Goal: Complete application form: Complete application form

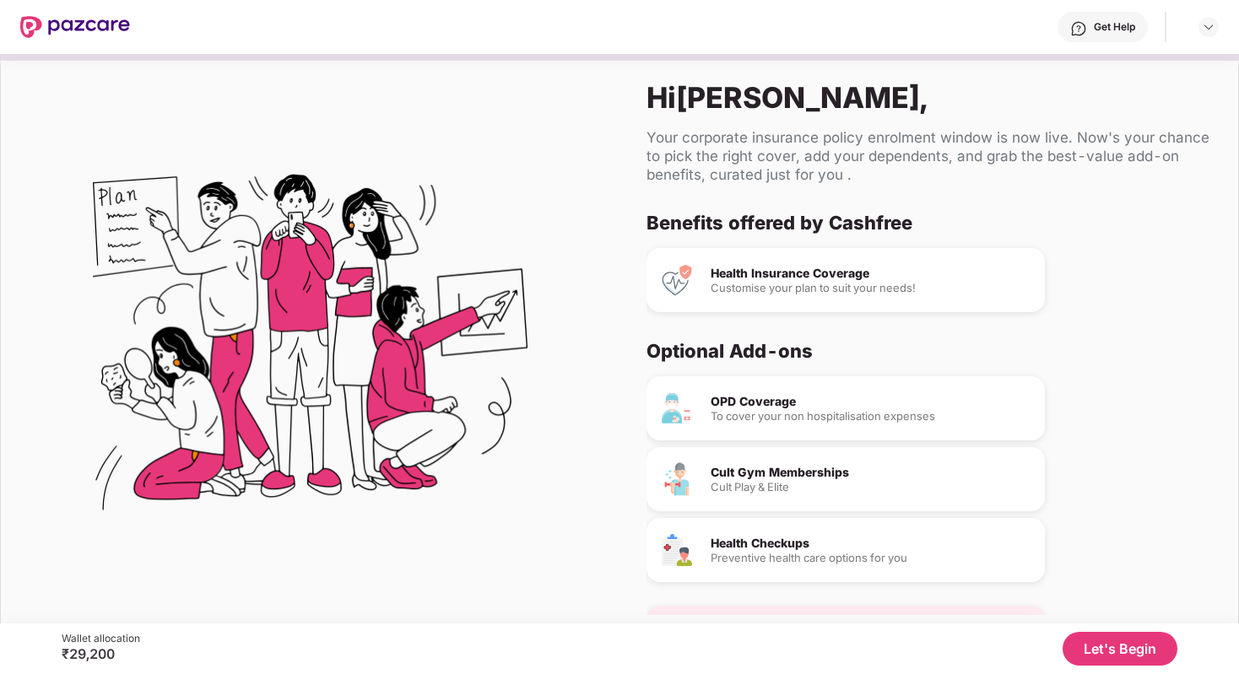
scroll to position [8, 0]
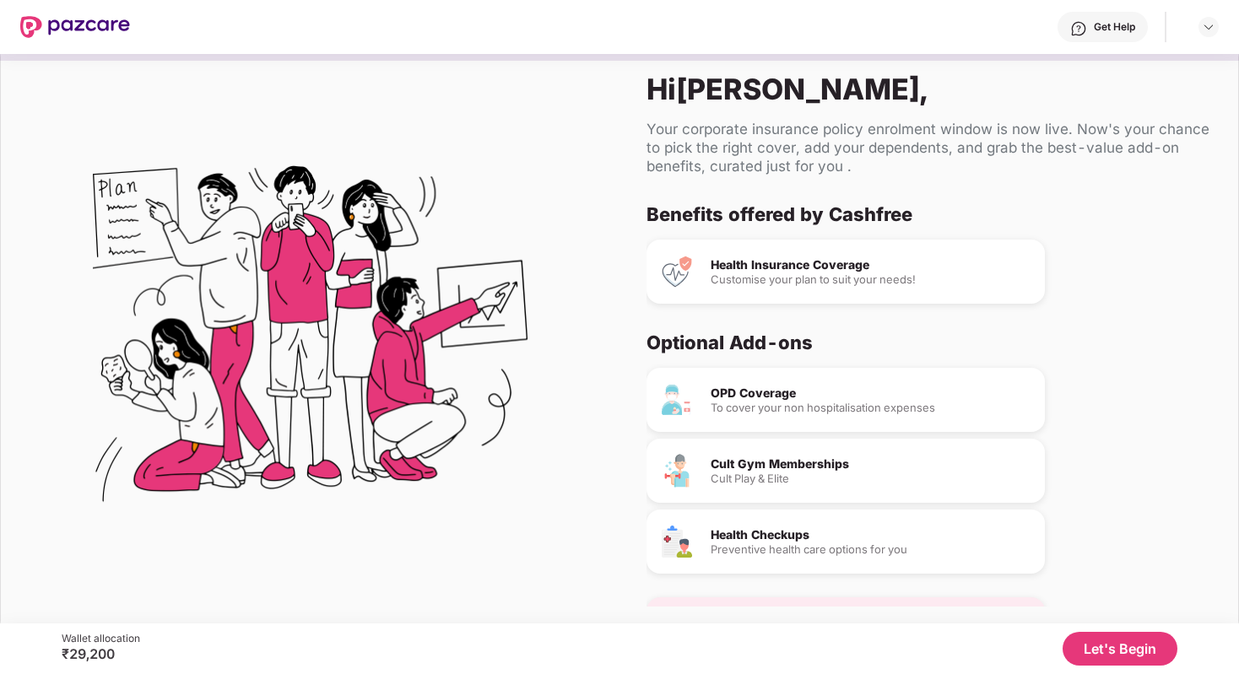
click at [1130, 649] on button "Let's Begin" at bounding box center [1119, 649] width 115 height 34
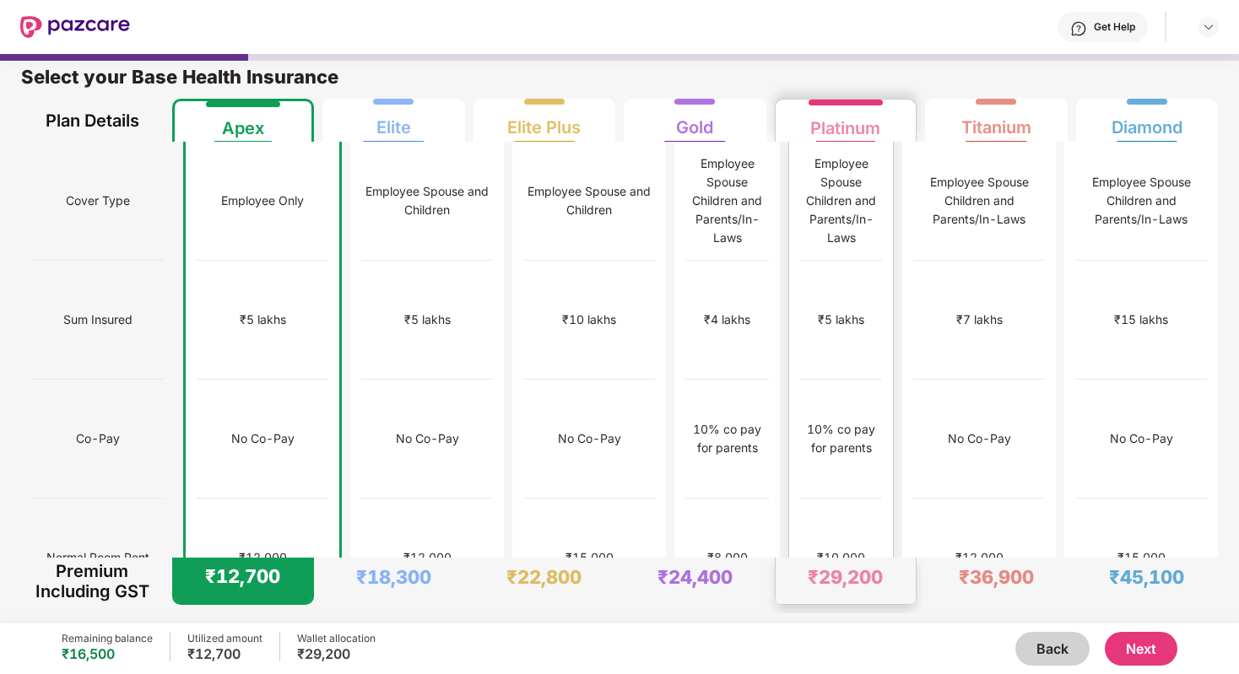
click at [847, 618] on div "No limit" at bounding box center [841, 677] width 82 height 119
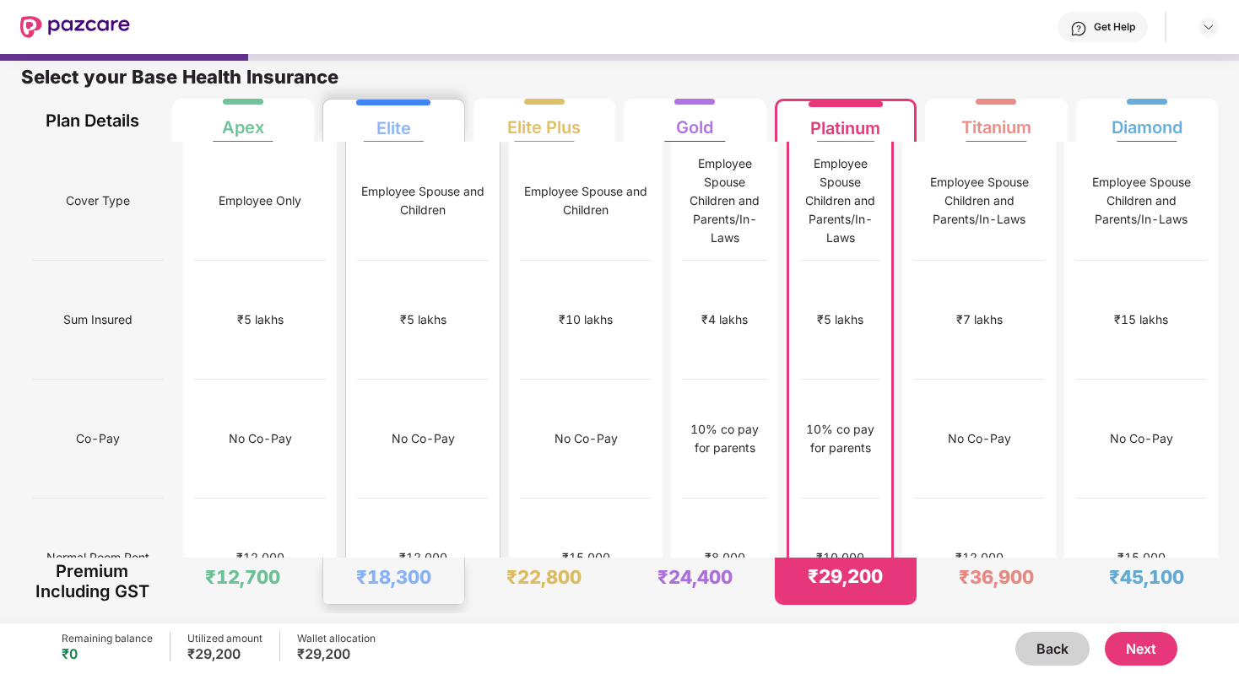
click at [399, 213] on div "Employee Spouse and Children" at bounding box center [423, 201] width 132 height 119
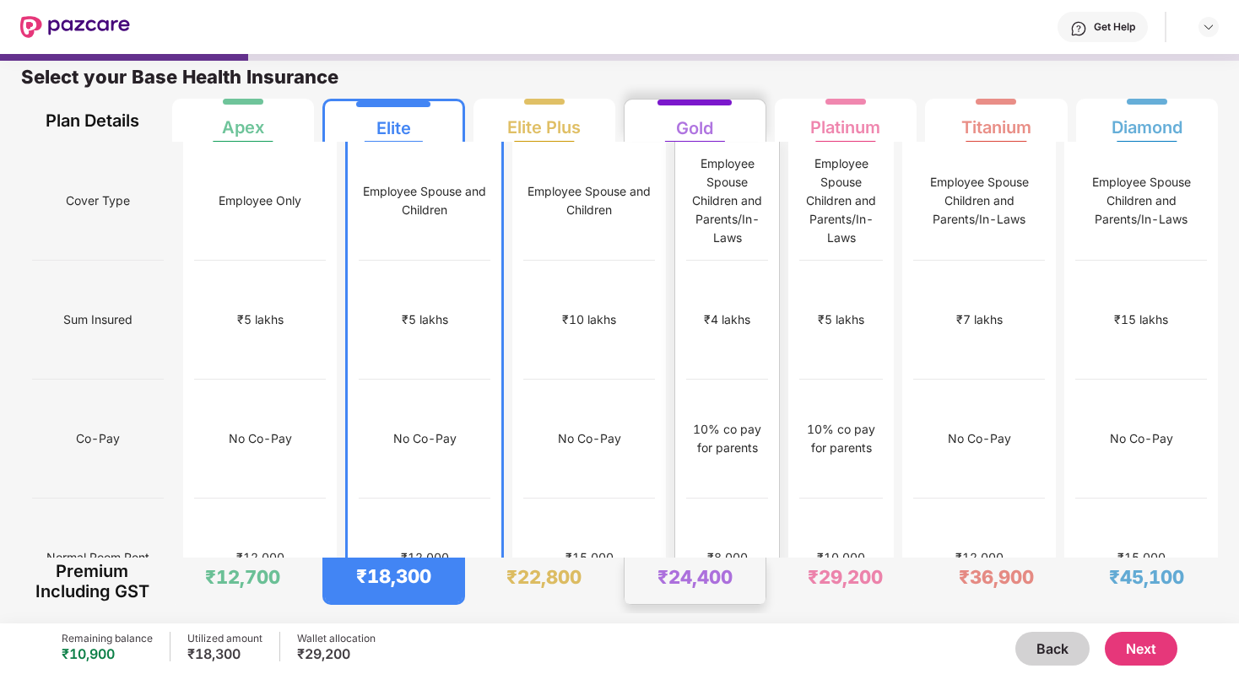
click at [686, 194] on div "Employee Spouse Children and Parents/In-Laws" at bounding box center [727, 200] width 82 height 93
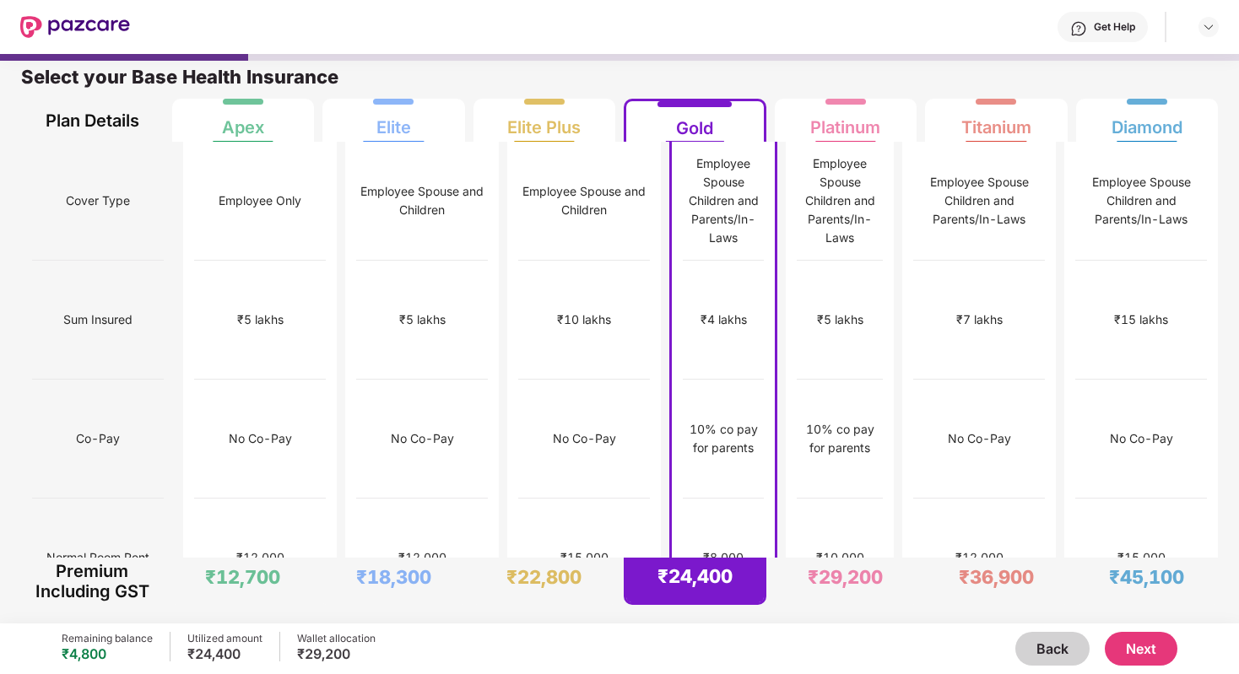
click at [1131, 640] on button "Next" at bounding box center [1140, 649] width 73 height 34
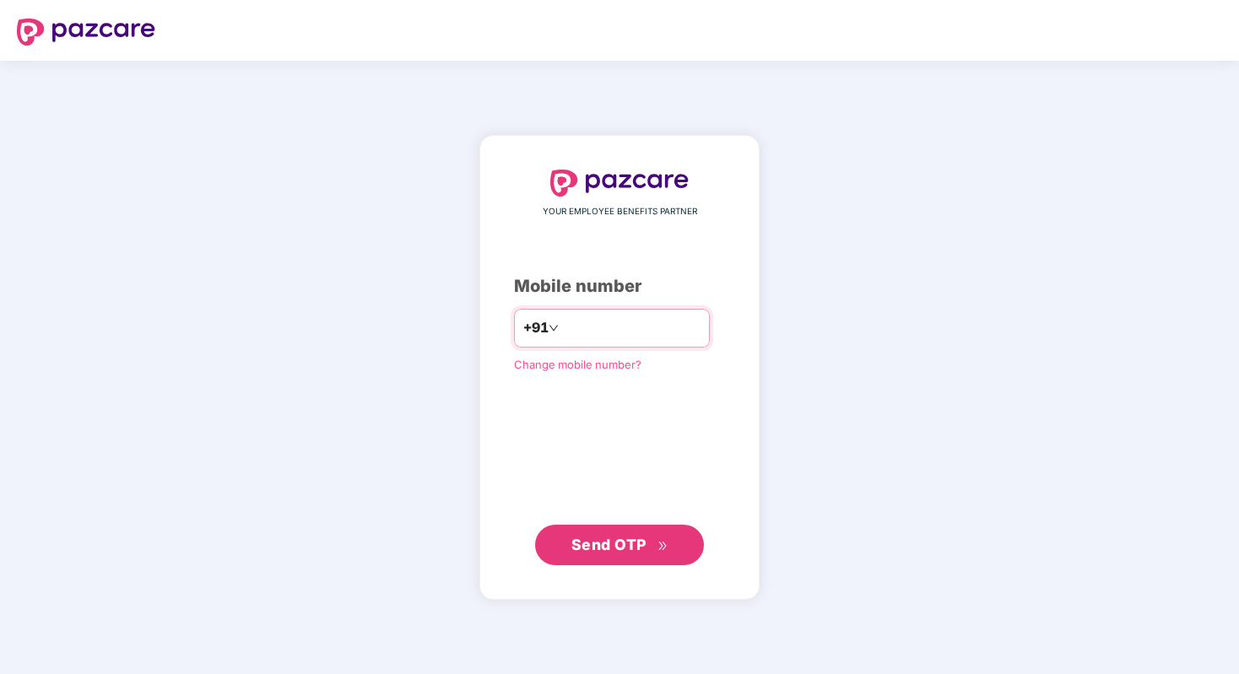
click at [629, 330] on input "number" at bounding box center [631, 328] width 138 height 27
type input "**********"
click at [636, 529] on button "Send OTP" at bounding box center [619, 544] width 169 height 40
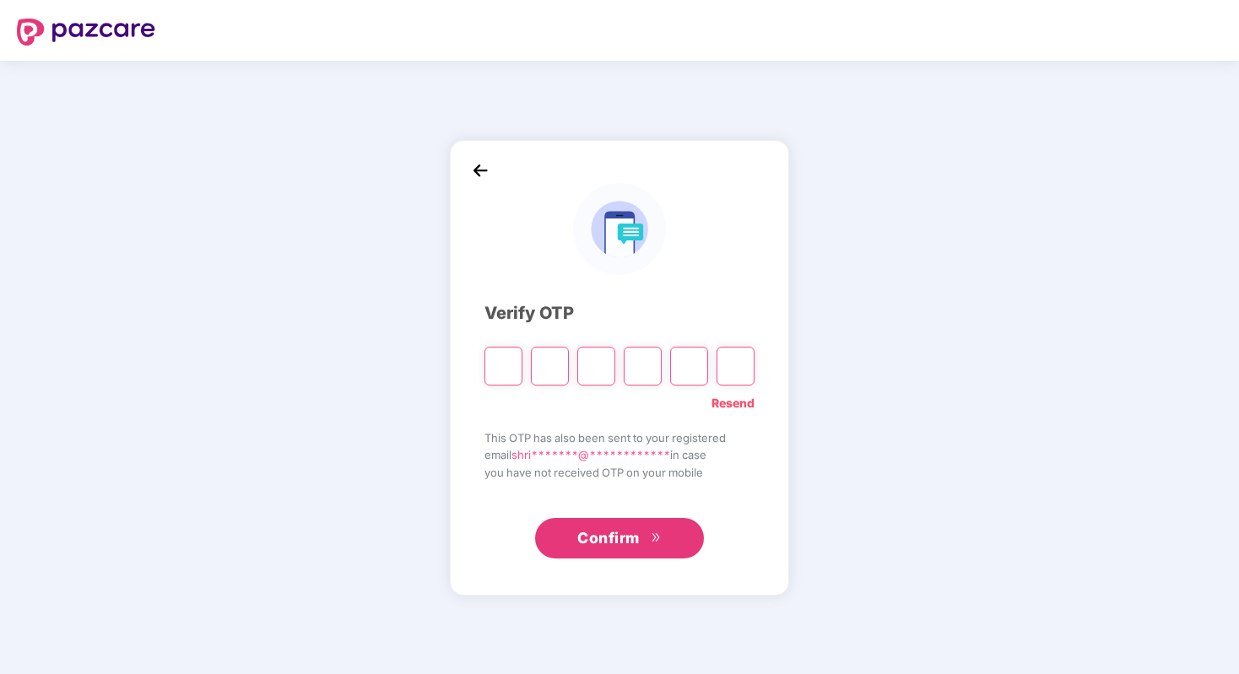
type input "*"
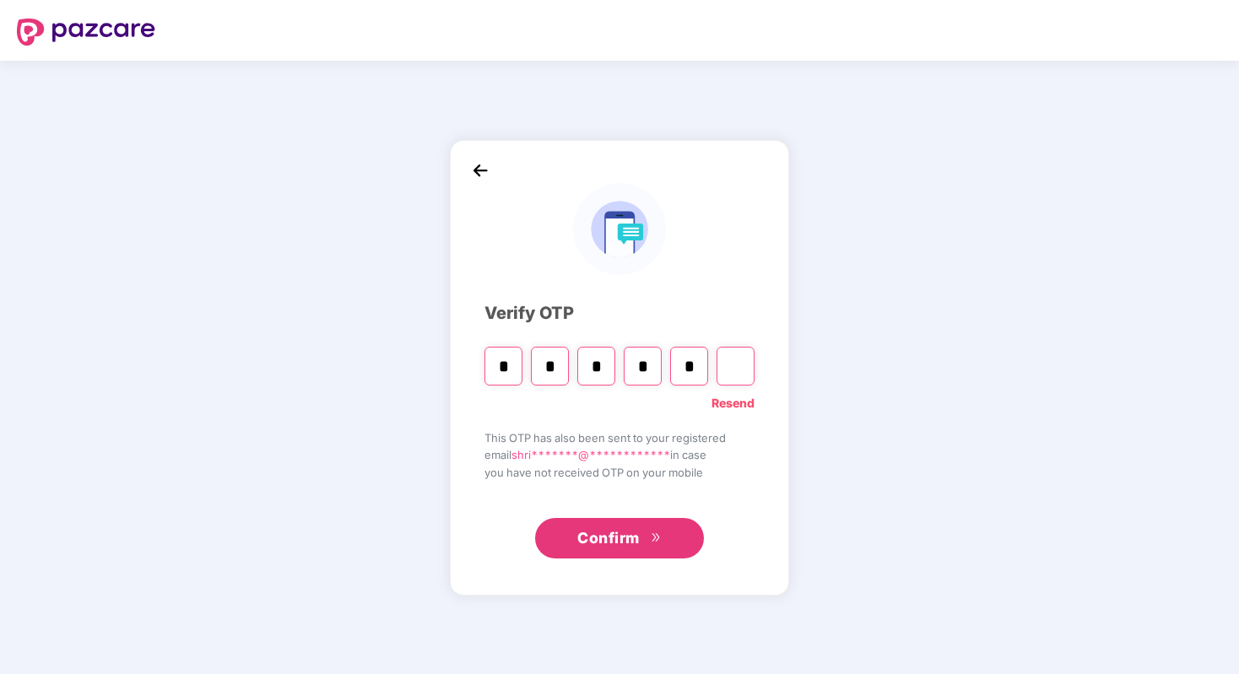
type input "*"
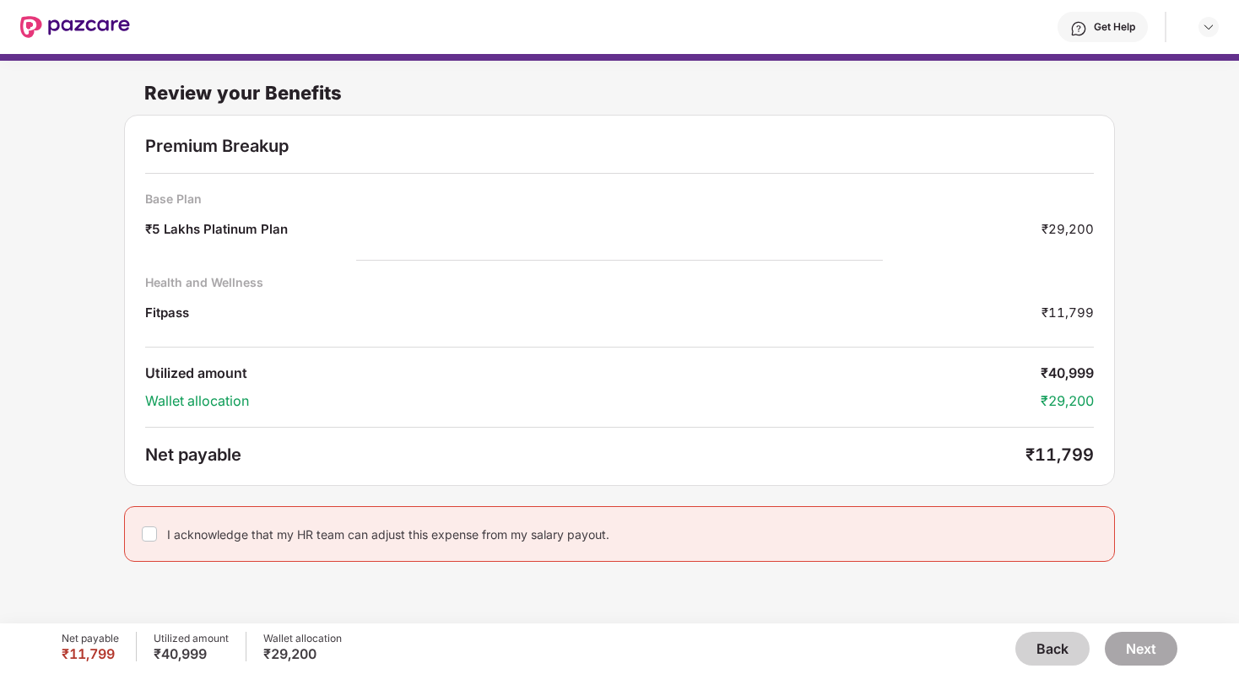
click at [1064, 654] on button "Back" at bounding box center [1052, 649] width 74 height 34
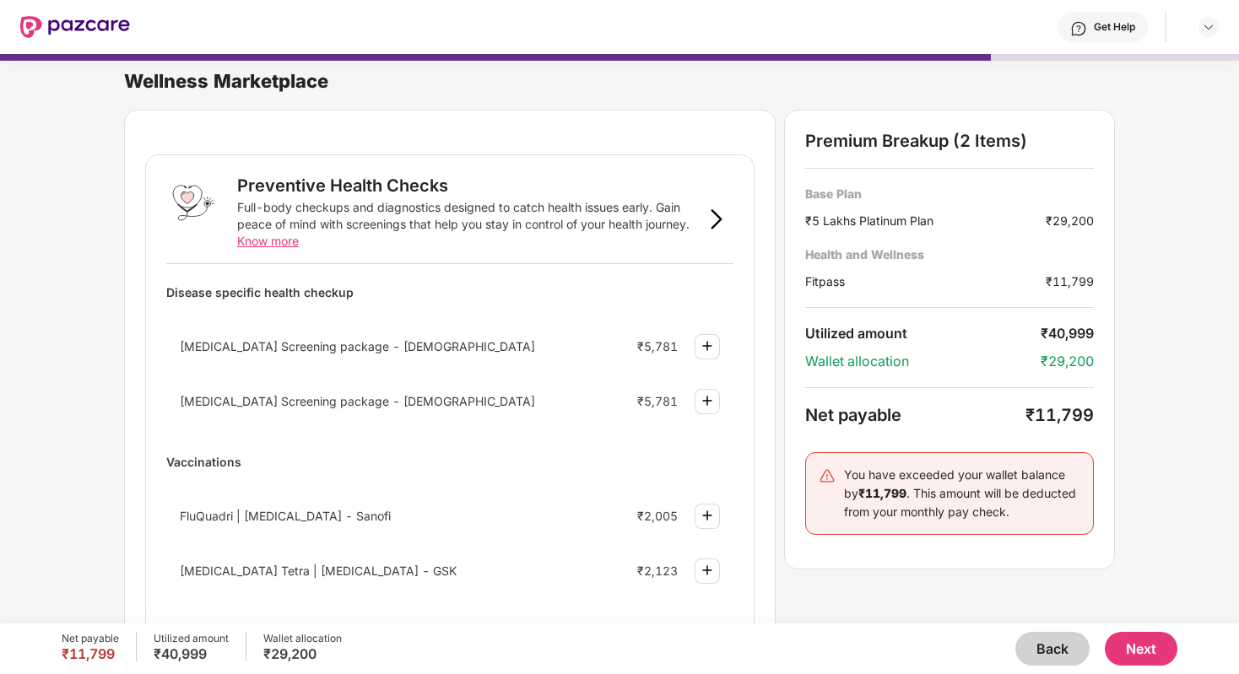
click at [1064, 654] on button "Back" at bounding box center [1052, 649] width 74 height 34
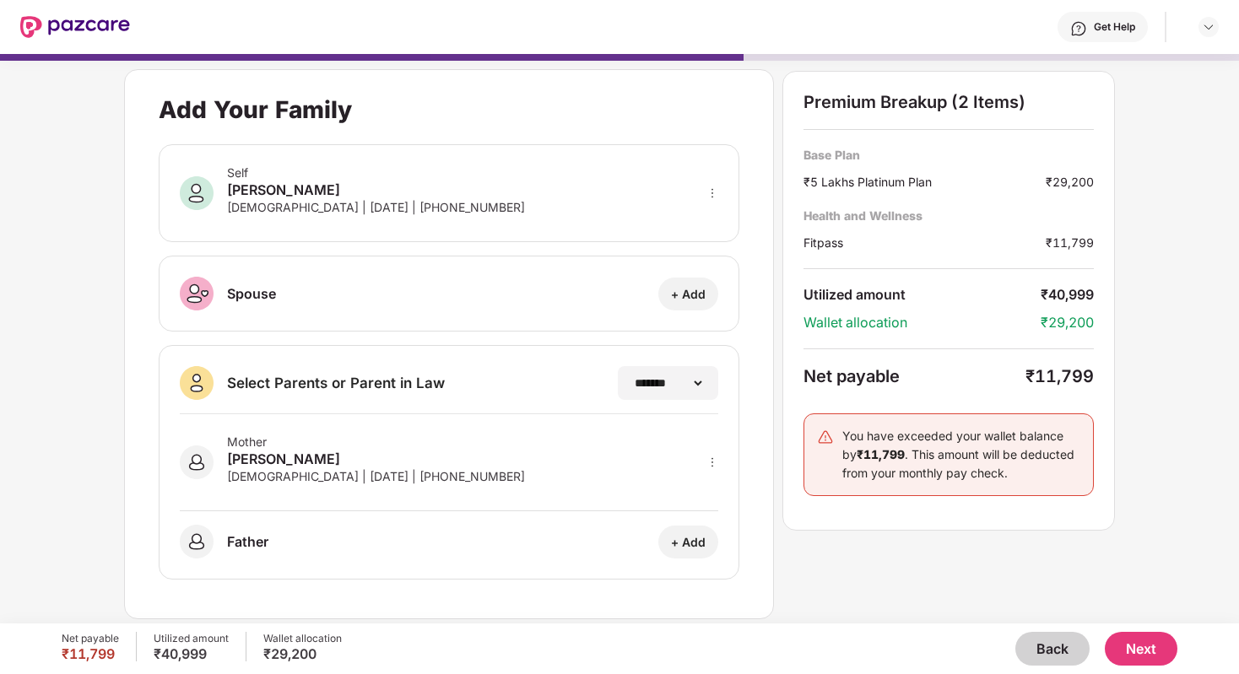
click at [1064, 654] on button "Back" at bounding box center [1052, 649] width 74 height 34
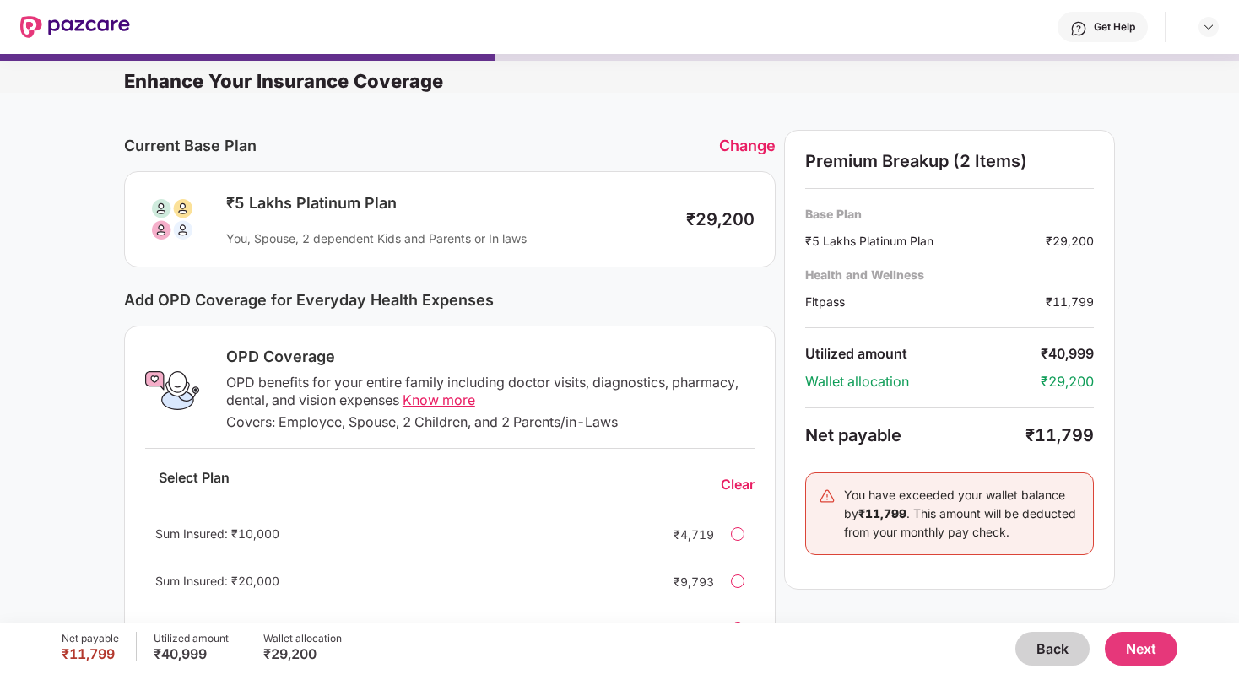
click at [1064, 654] on button "Back" at bounding box center [1052, 649] width 74 height 34
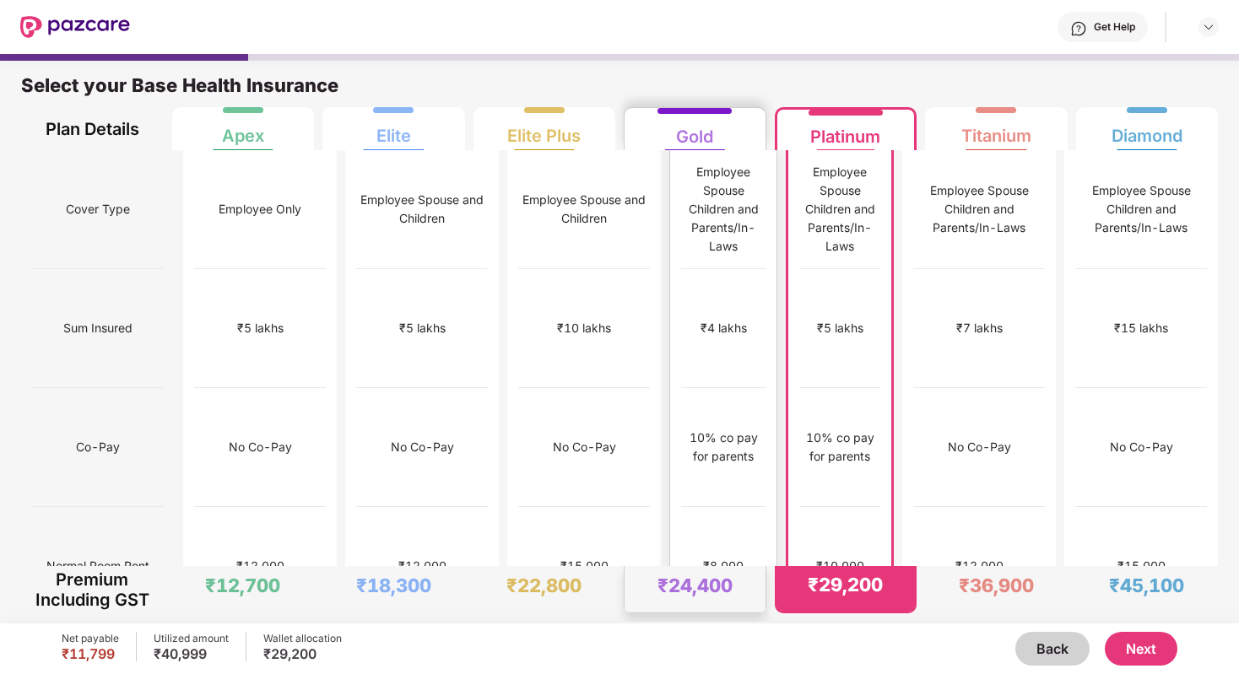
click at [714, 307] on div "₹4 lakhs" at bounding box center [723, 328] width 84 height 119
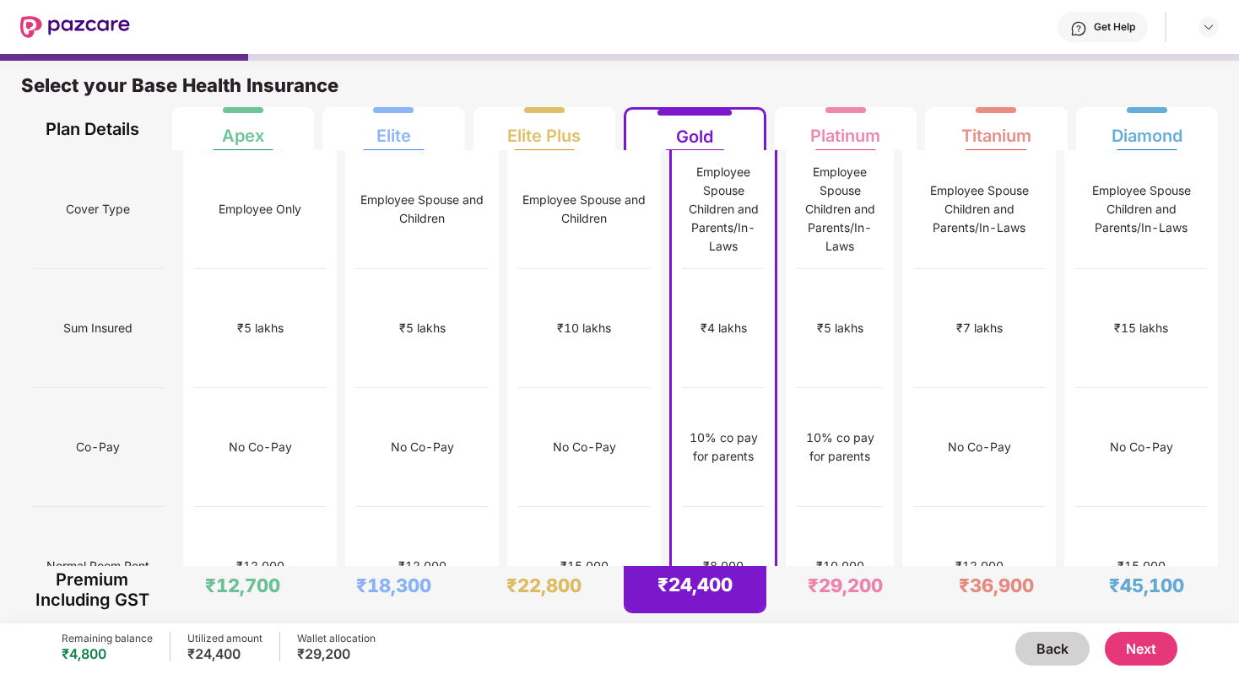
click at [1141, 658] on button "Next" at bounding box center [1140, 649] width 73 height 34
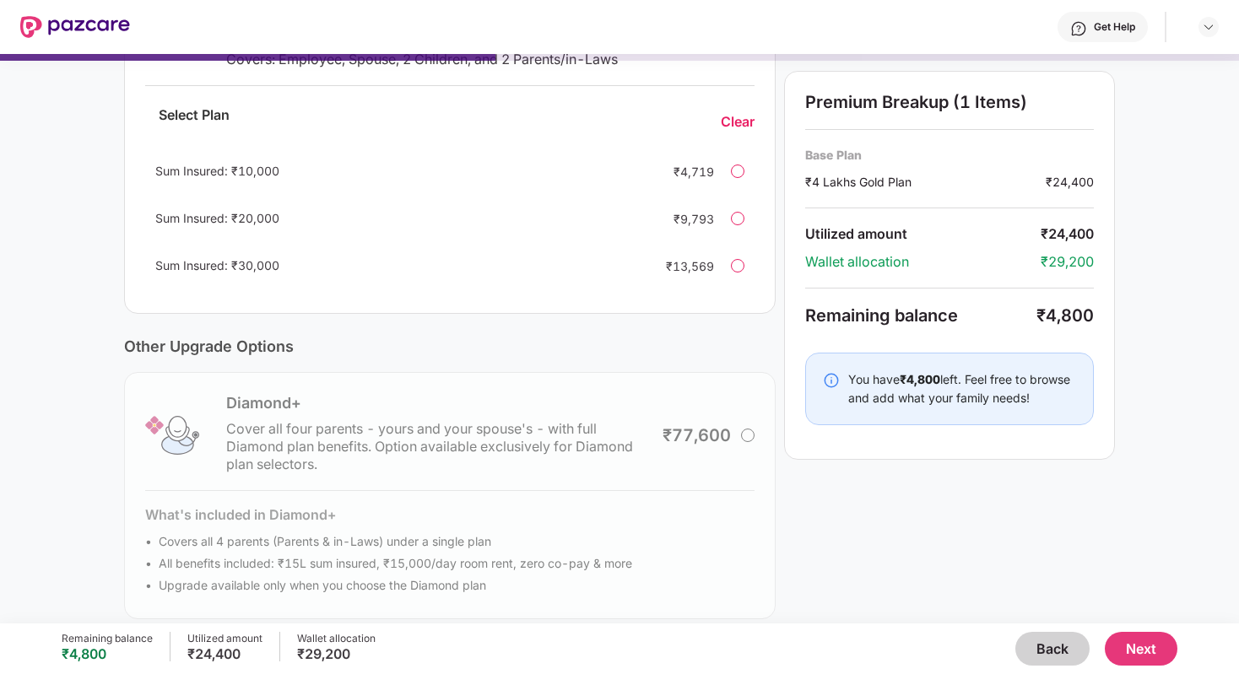
scroll to position [379, 0]
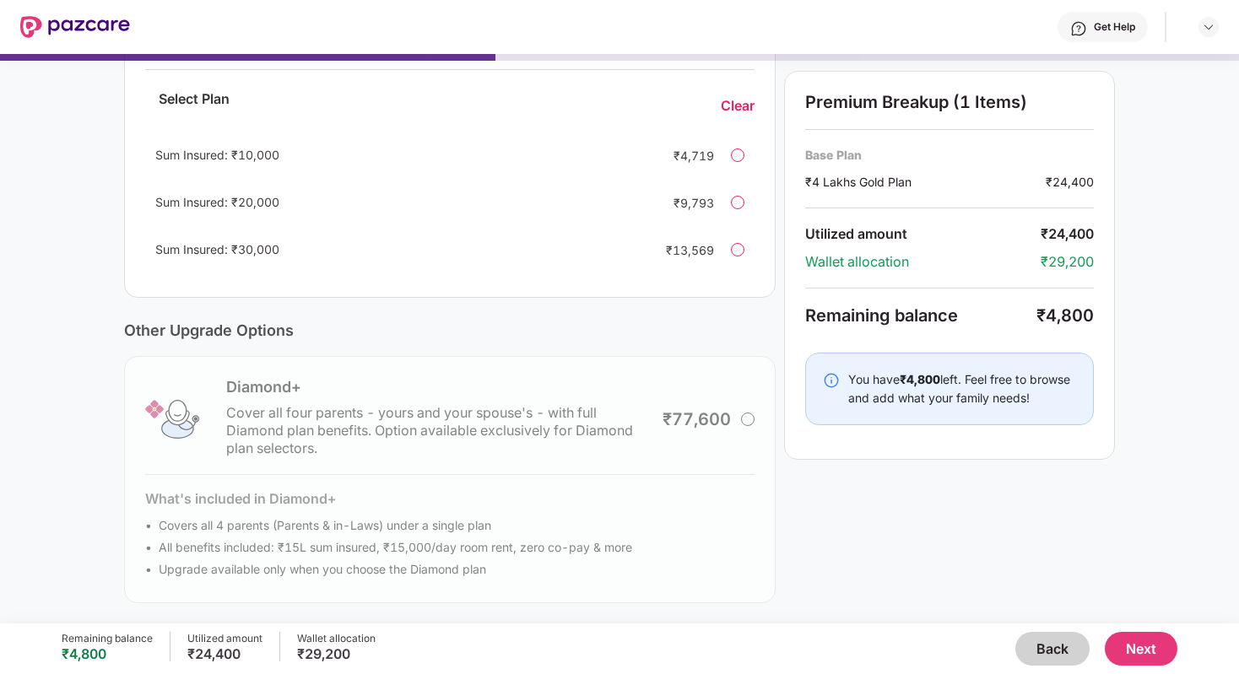
click at [1142, 653] on button "Next" at bounding box center [1140, 649] width 73 height 34
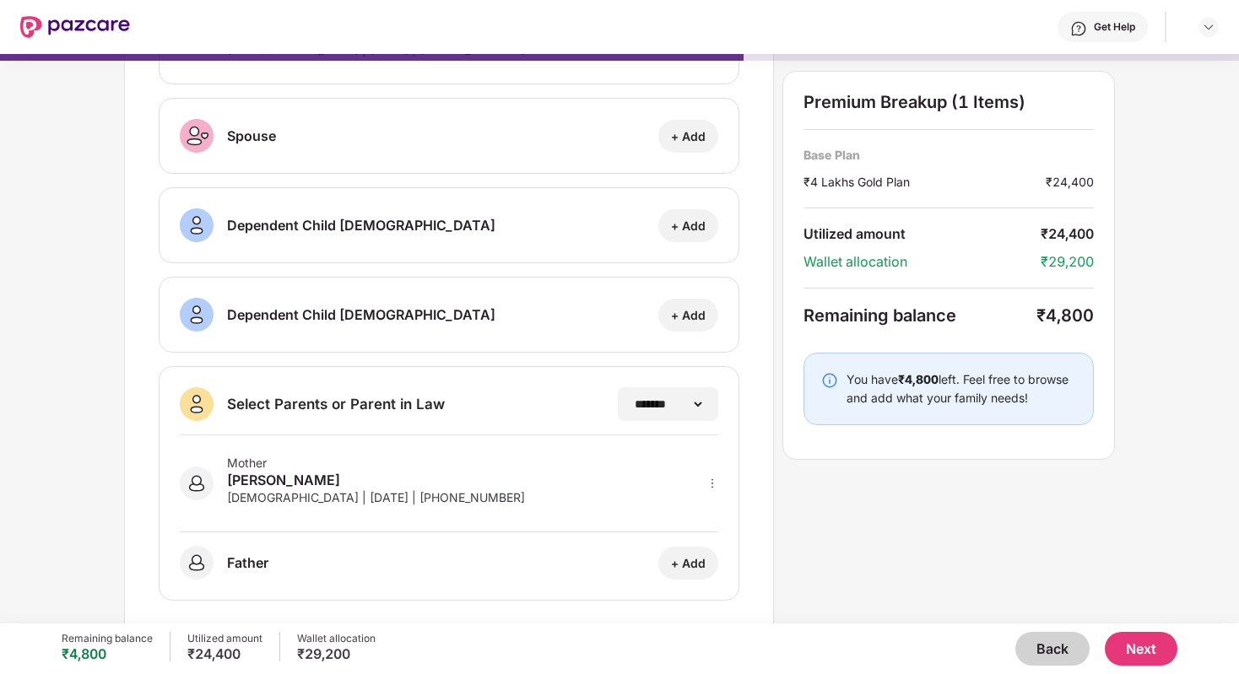
scroll to position [174, 0]
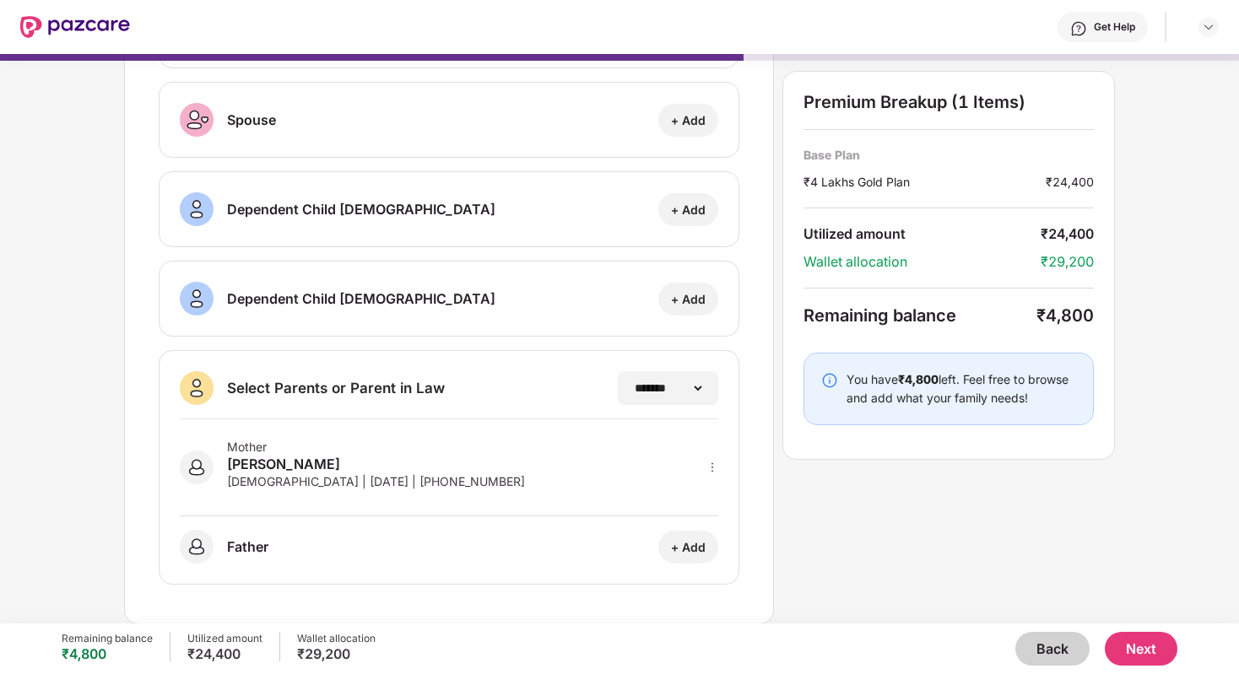
click at [1149, 645] on button "Next" at bounding box center [1140, 649] width 73 height 34
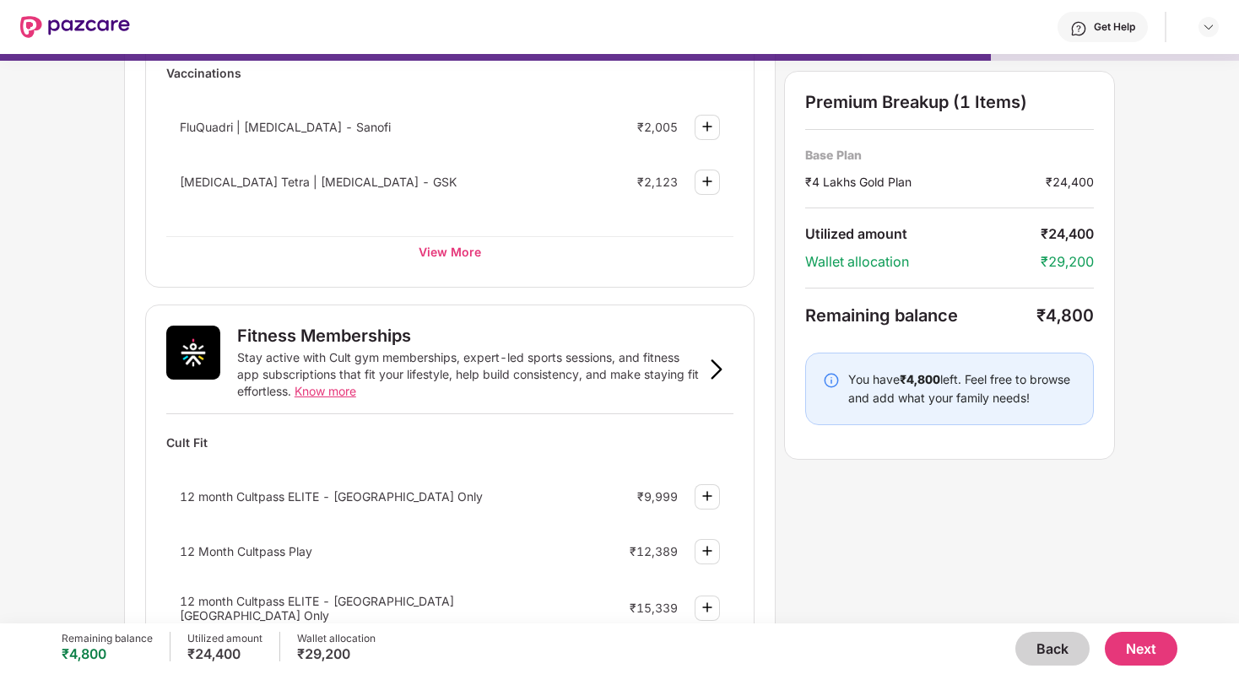
scroll to position [484, 0]
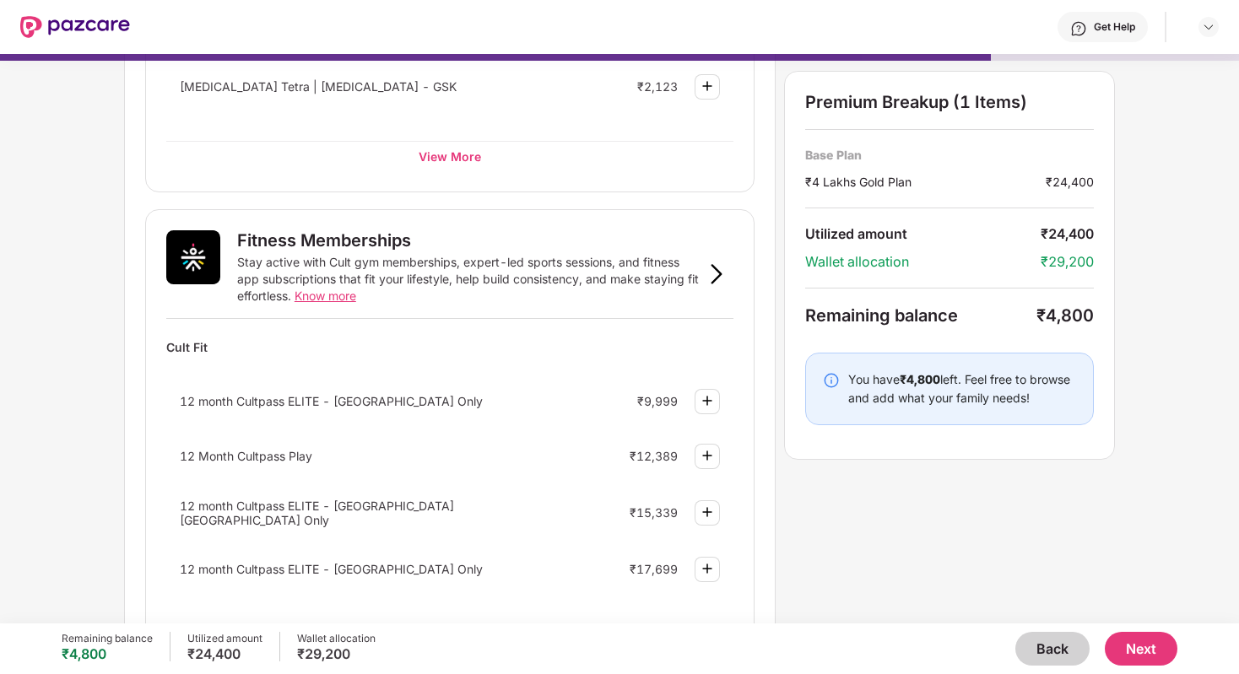
click at [707, 397] on img at bounding box center [707, 401] width 20 height 20
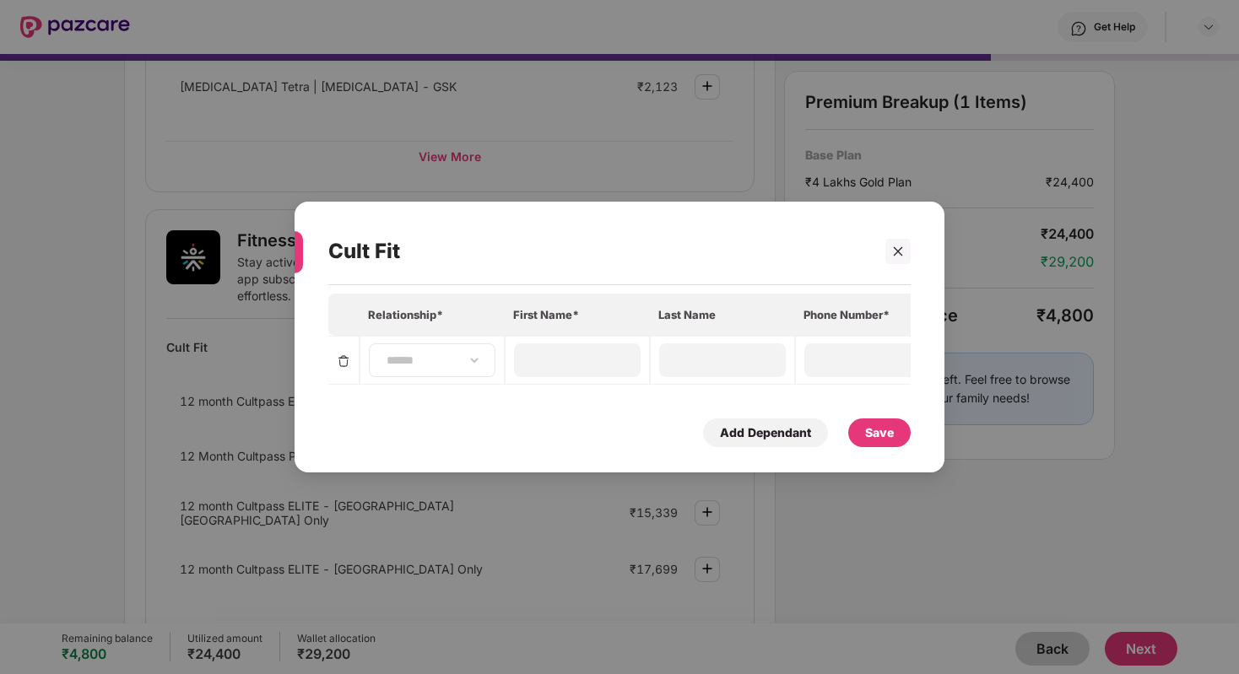
click at [407, 373] on div "**********" at bounding box center [432, 360] width 127 height 34
click at [428, 362] on select "**********" at bounding box center [432, 360] width 98 height 13
select select "****"
type input "**********"
type input "*"
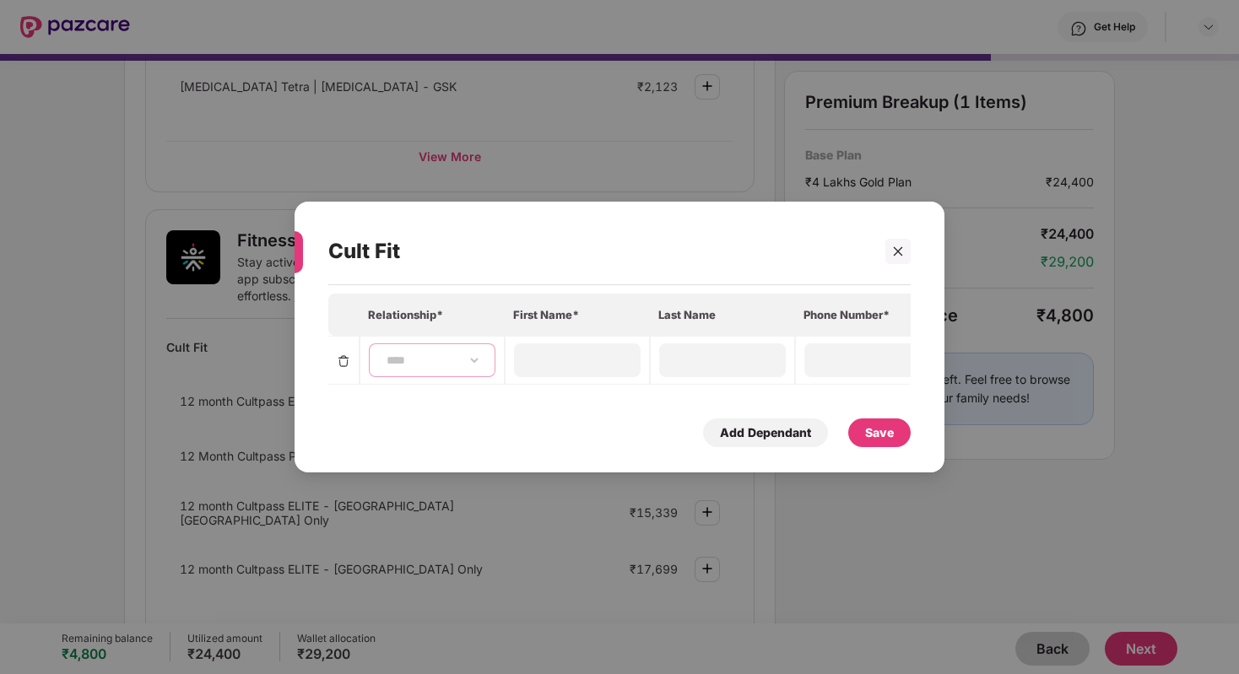
type input "**********"
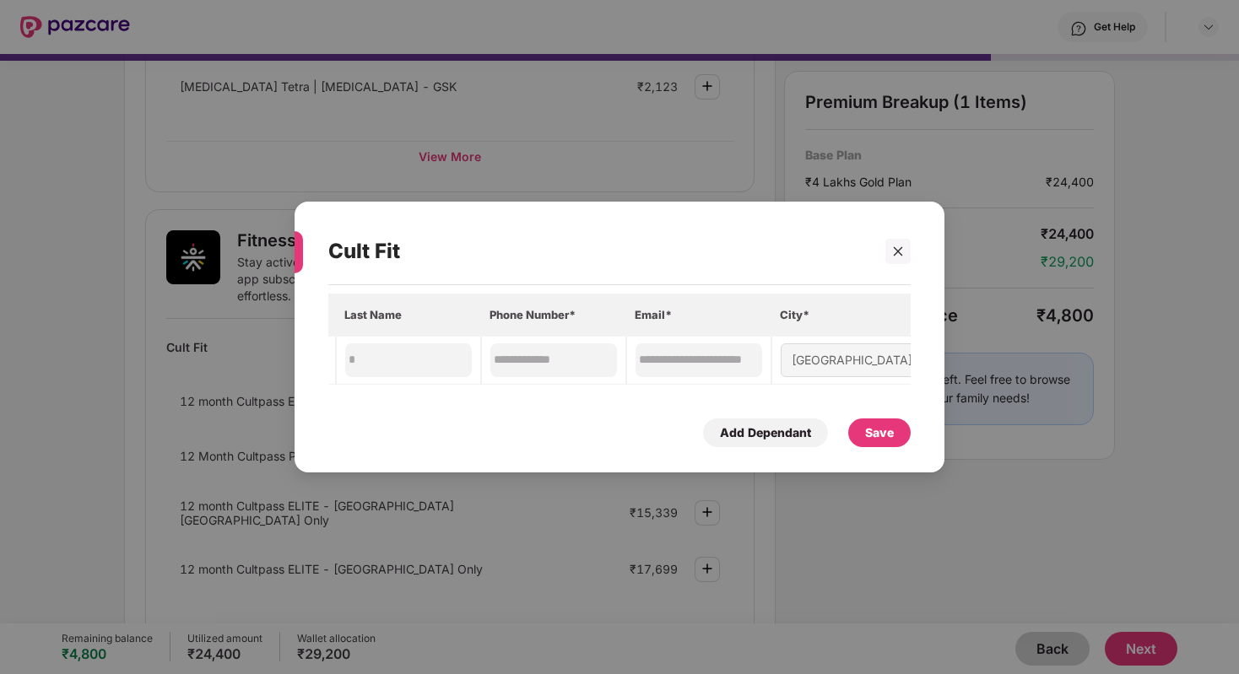
click at [899, 430] on div "Save" at bounding box center [879, 432] width 62 height 29
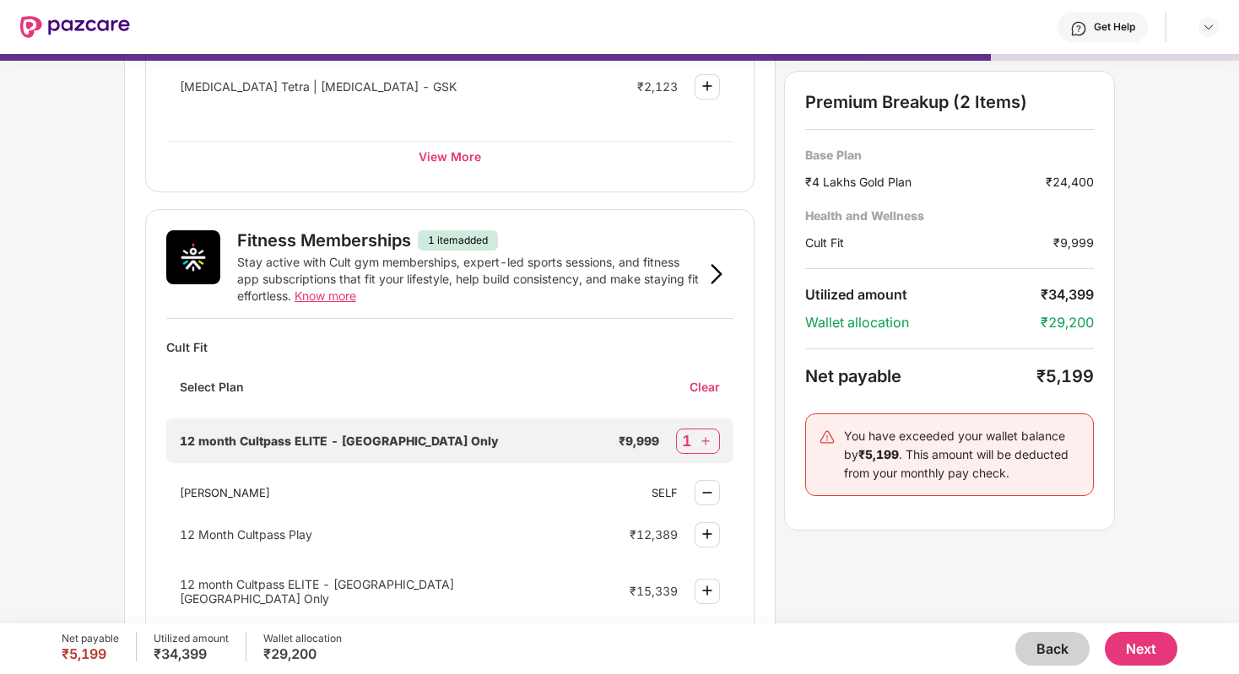
click at [1049, 656] on button "Back" at bounding box center [1052, 649] width 74 height 34
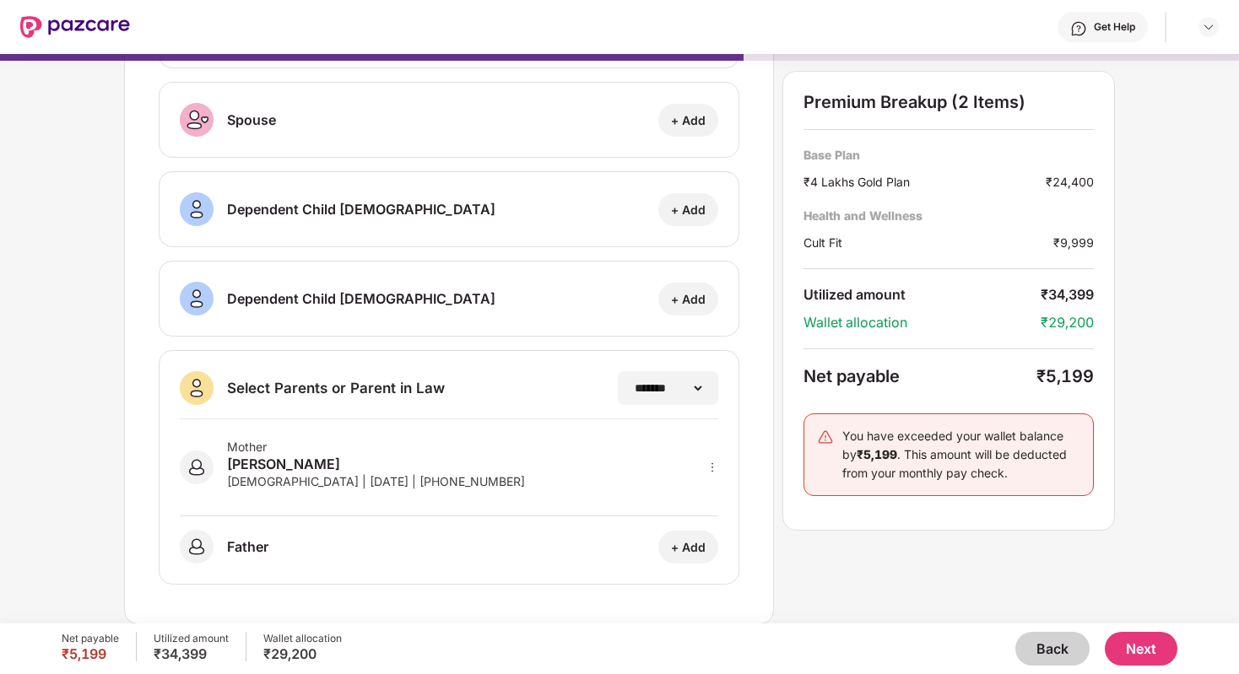
click at [1049, 656] on button "Back" at bounding box center [1052, 649] width 74 height 34
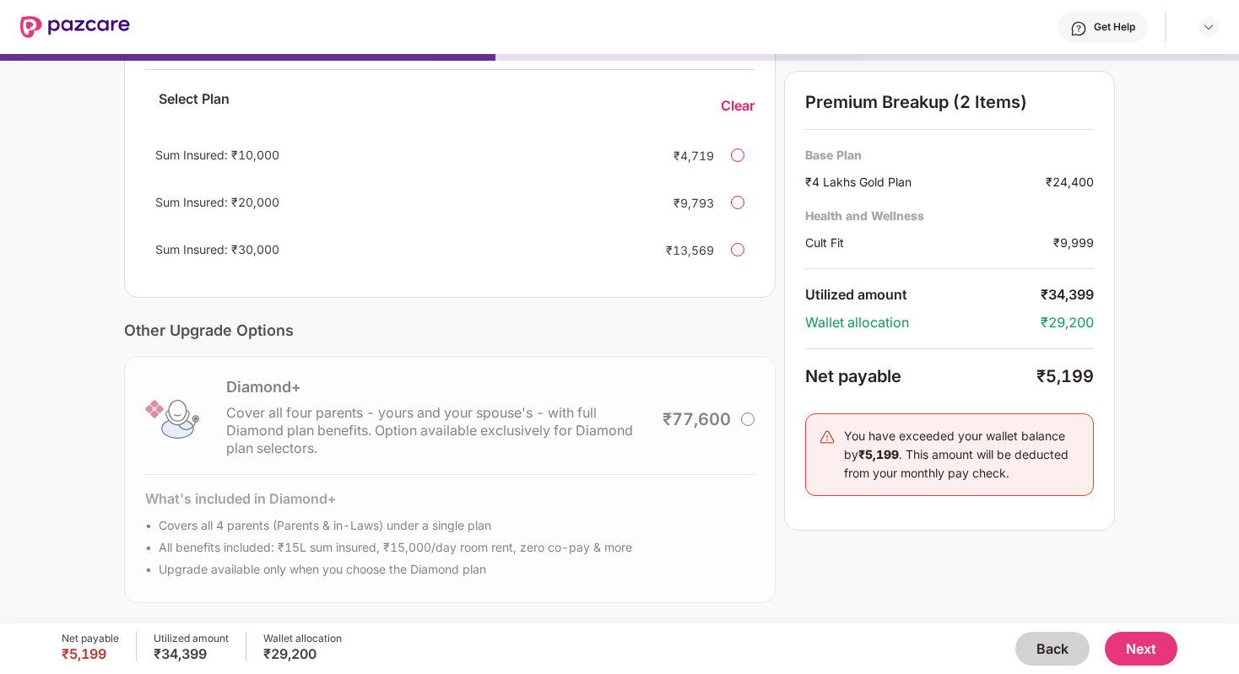
click at [1049, 656] on button "Back" at bounding box center [1052, 649] width 74 height 34
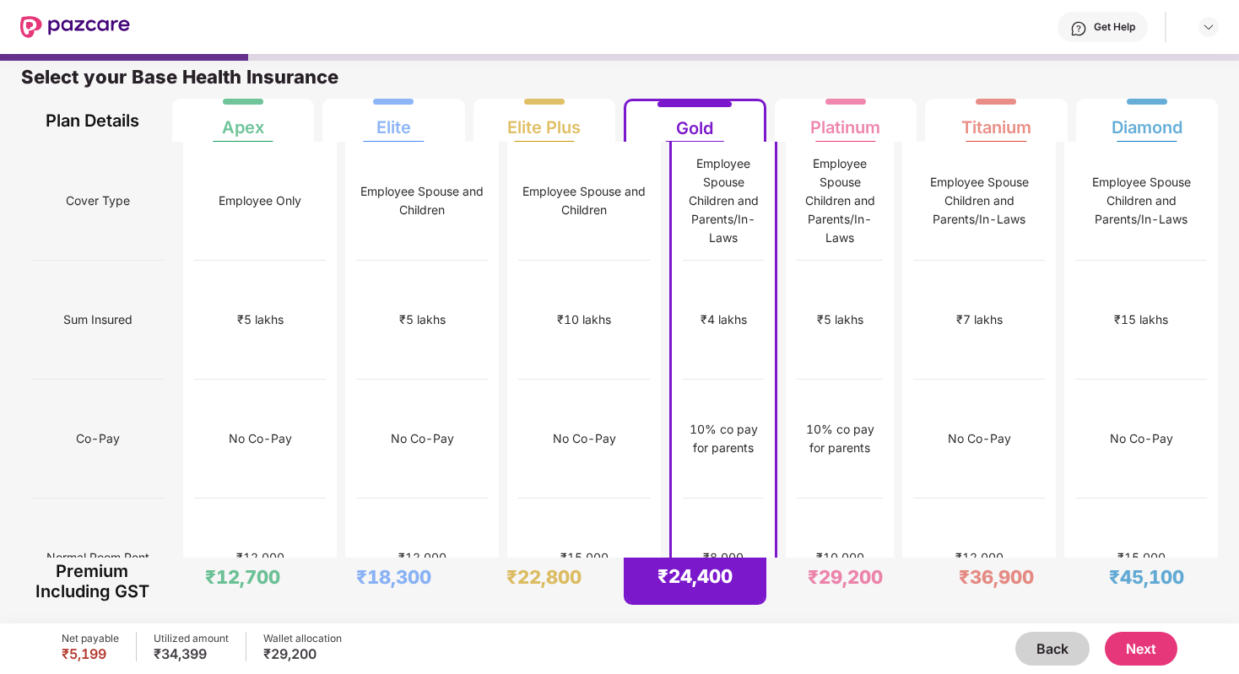
click at [1055, 647] on button "Back" at bounding box center [1052, 649] width 74 height 34
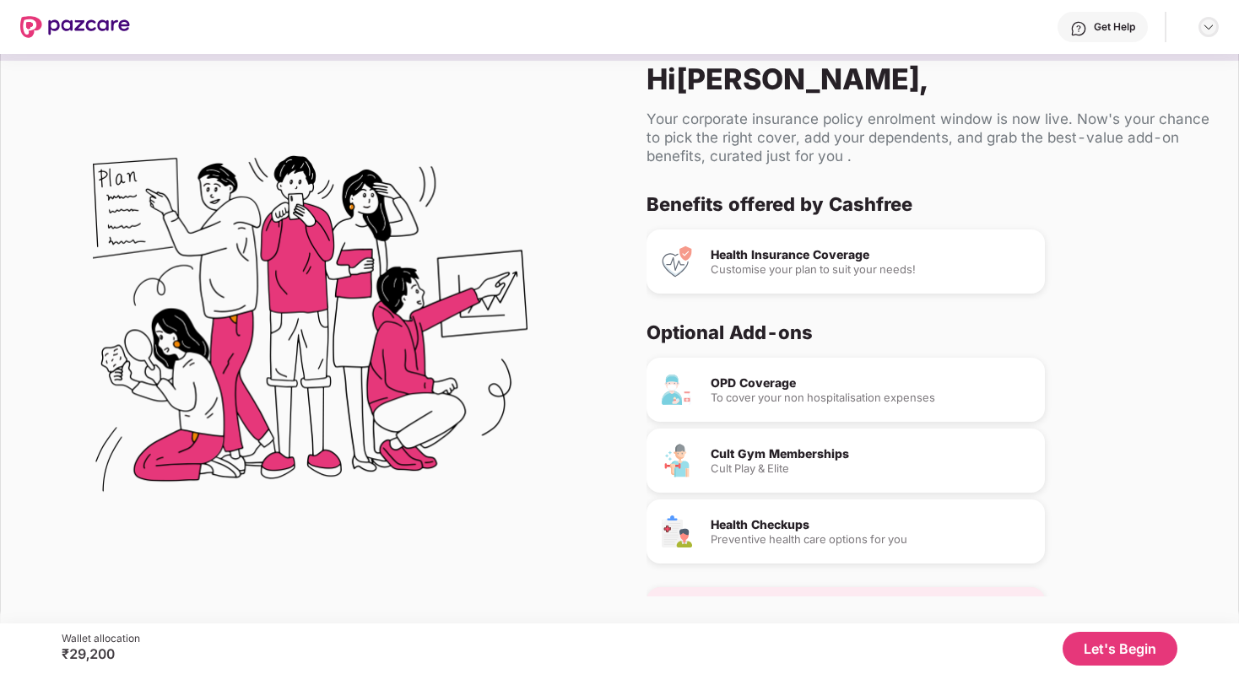
click at [1206, 24] on img at bounding box center [1207, 26] width 13 height 13
click at [1088, 78] on div "Logout" at bounding box center [1128, 67] width 219 height 33
